Goal: Find specific page/section: Find specific page/section

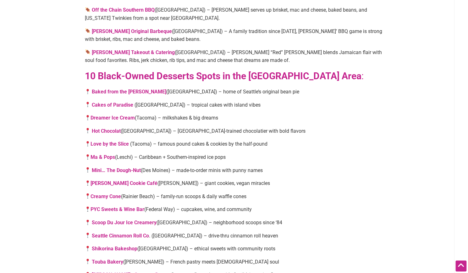
scroll to position [1162, 0]
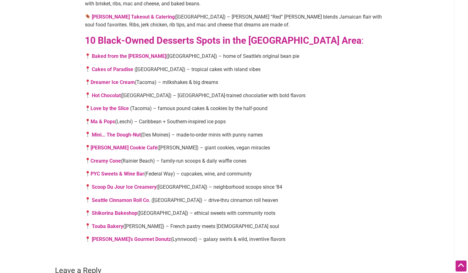
click at [120, 210] on link "Shikorina Bakeshop" at bounding box center [115, 213] width 46 height 6
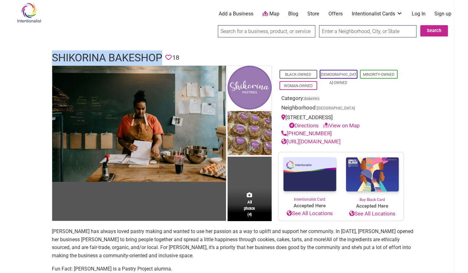
drag, startPoint x: 53, startPoint y: 56, endPoint x: 162, endPoint y: 53, distance: 108.7
click at [162, 53] on div "Shikorina Bakeshop Favorite 18" at bounding box center [234, 57] width 377 height 15
click at [310, 124] on link "Directions" at bounding box center [304, 125] width 30 height 6
